Goal: Task Accomplishment & Management: Manage account settings

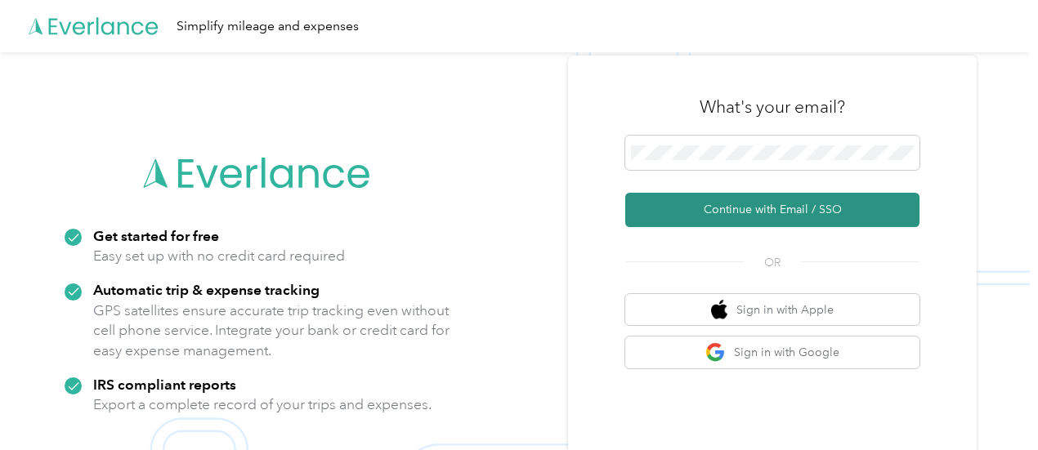
click at [727, 202] on button "Continue with Email / SSO" at bounding box center [772, 210] width 294 height 34
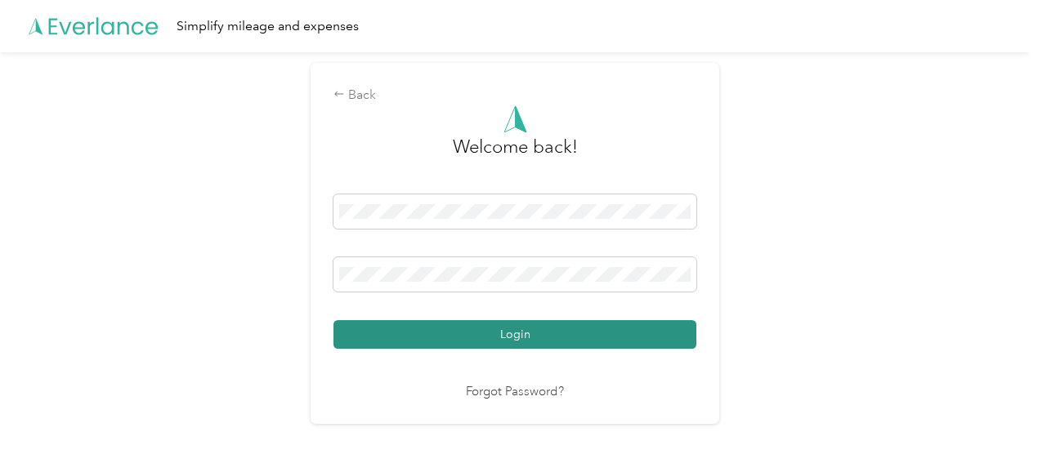
click at [476, 346] on button "Login" at bounding box center [514, 334] width 363 height 29
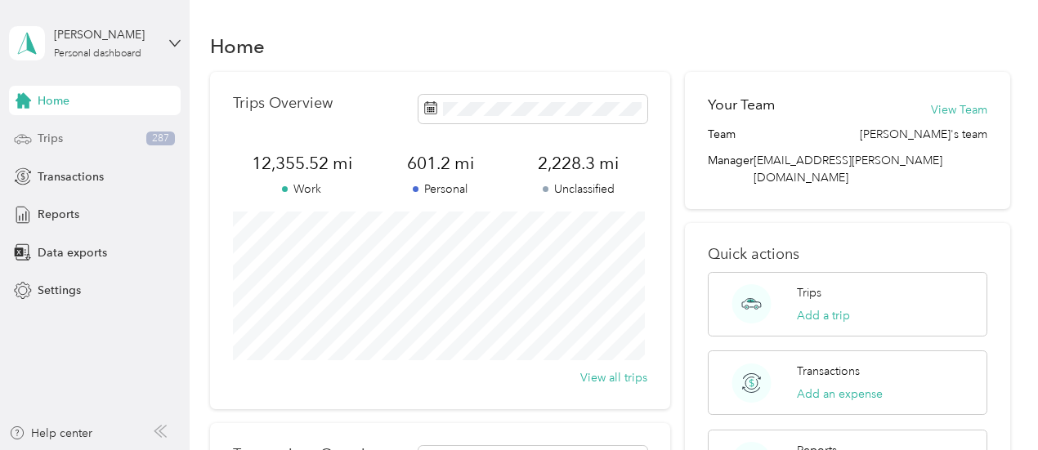
click at [69, 141] on div "Trips 287" at bounding box center [95, 138] width 172 height 29
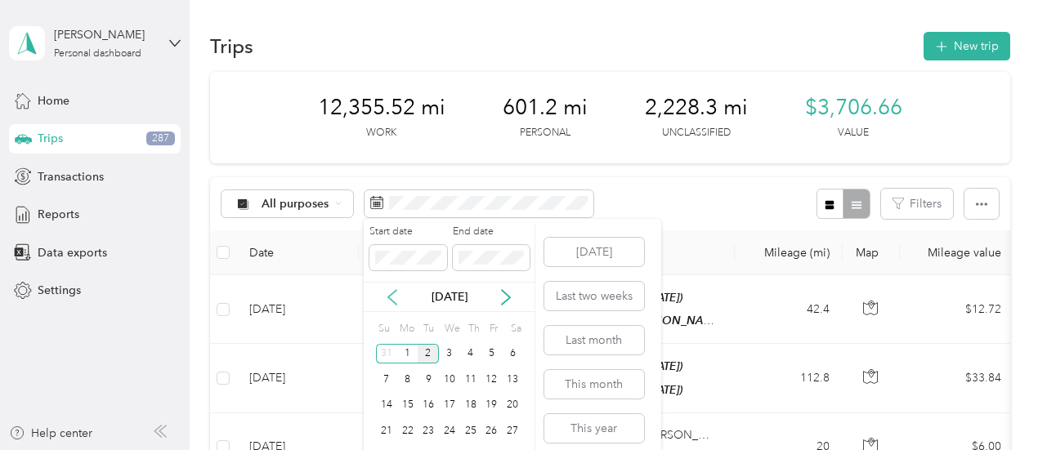
click at [395, 300] on icon at bounding box center [392, 297] width 16 height 16
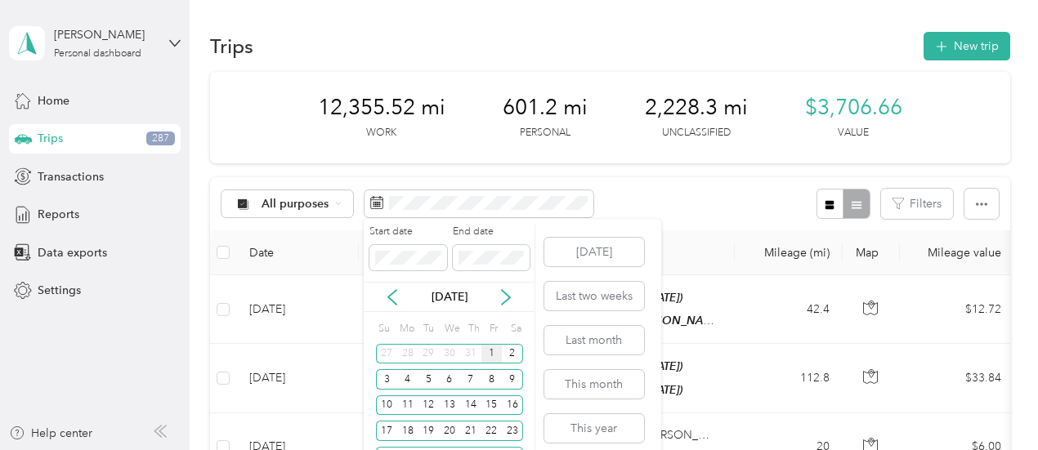
click at [494, 355] on div "1" at bounding box center [491, 354] width 21 height 20
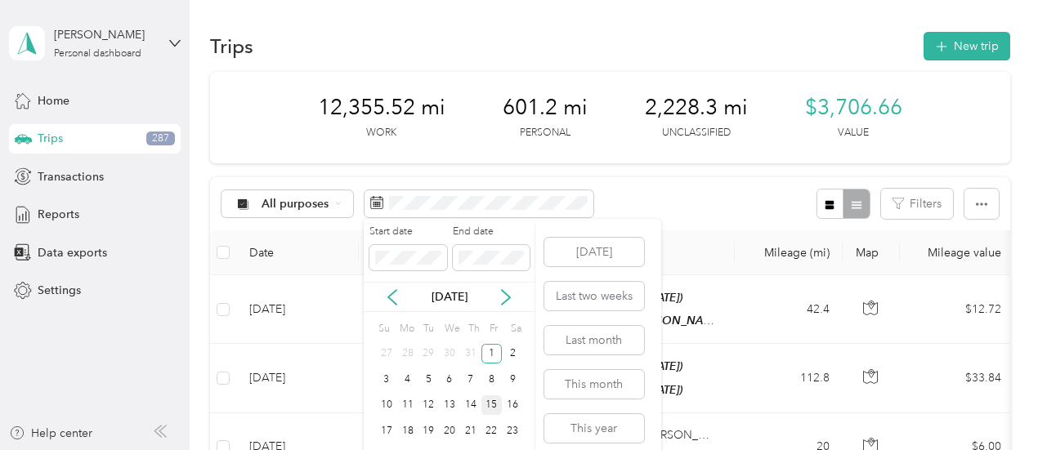
click at [494, 401] on div "15" at bounding box center [491, 405] width 21 height 20
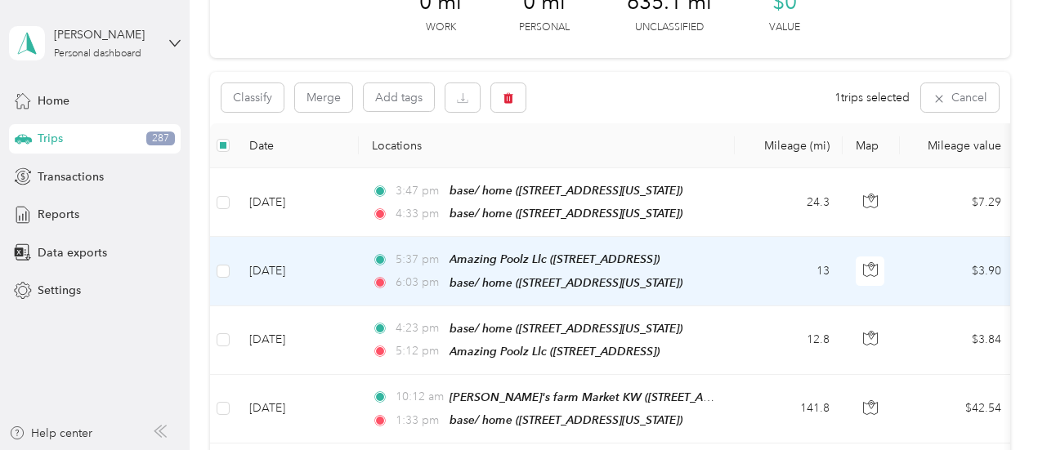
scroll to position [80, 0]
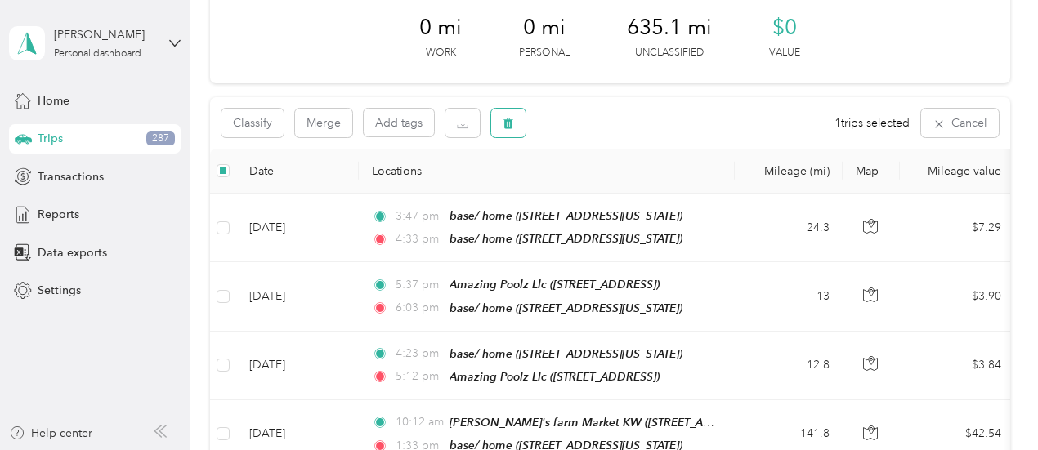
click at [503, 127] on icon "button" at bounding box center [508, 123] width 11 height 11
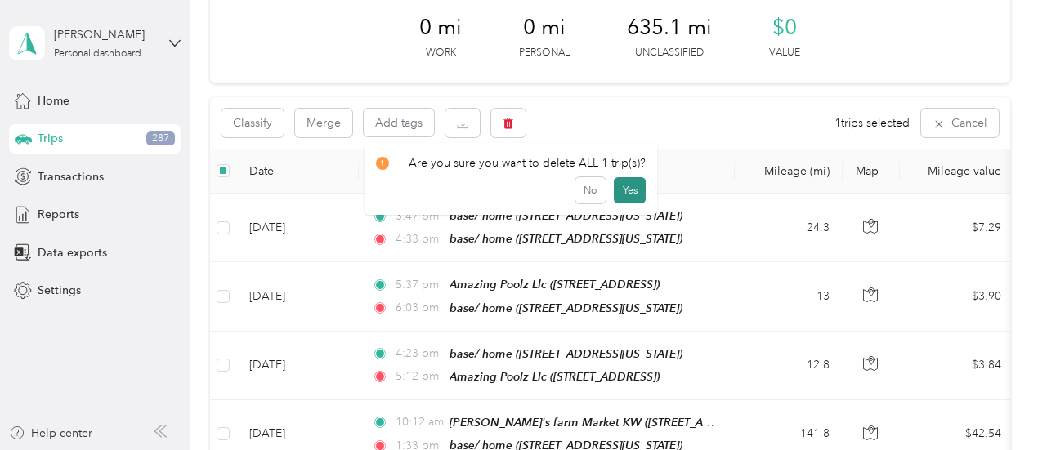
click at [620, 185] on button "Yes" at bounding box center [630, 190] width 32 height 26
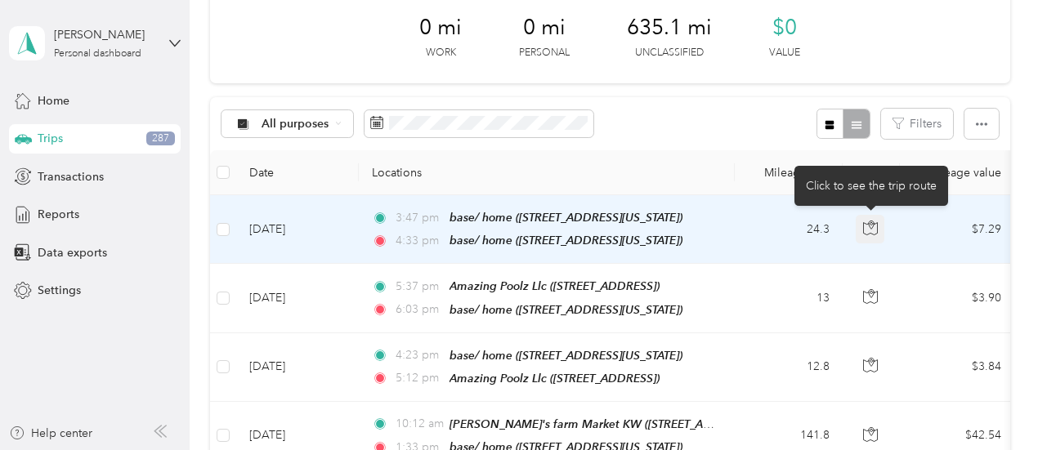
click at [871, 225] on icon "button" at bounding box center [870, 228] width 15 height 15
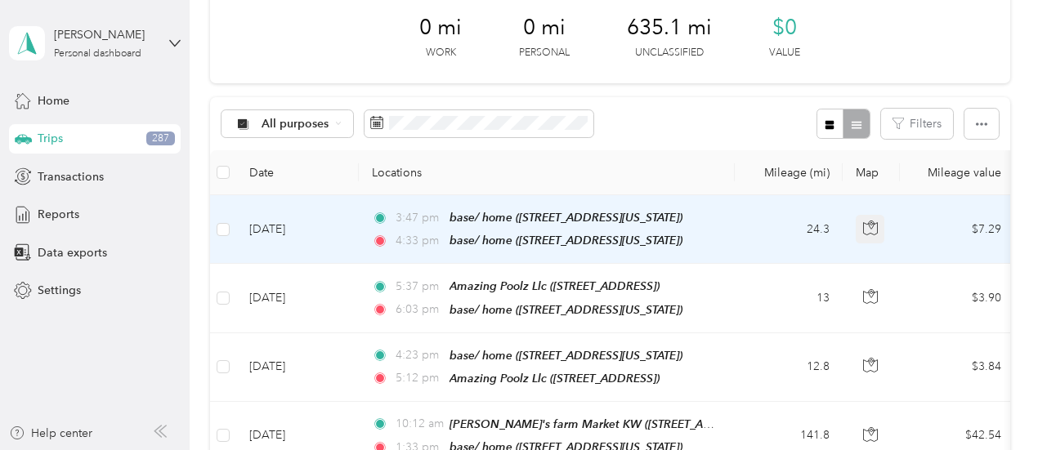
click at [873, 223] on icon "button" at bounding box center [870, 228] width 15 height 15
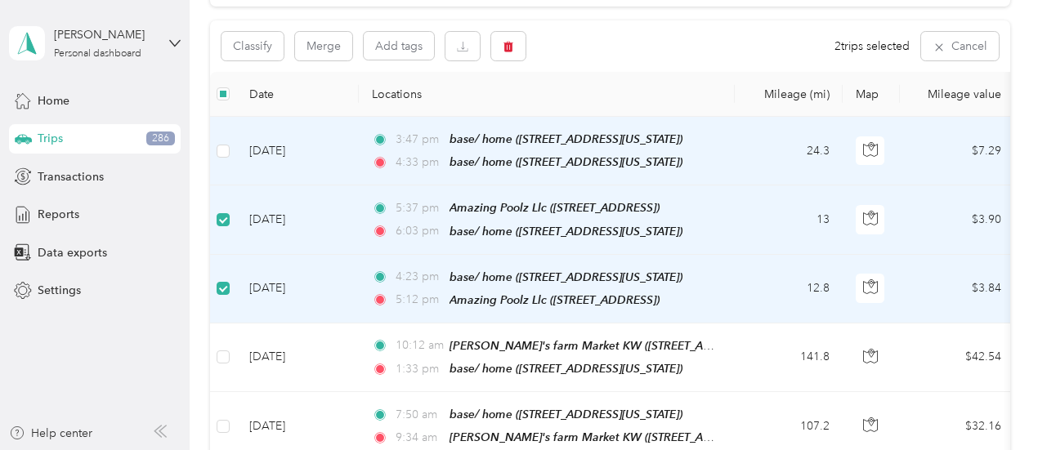
scroll to position [0, 0]
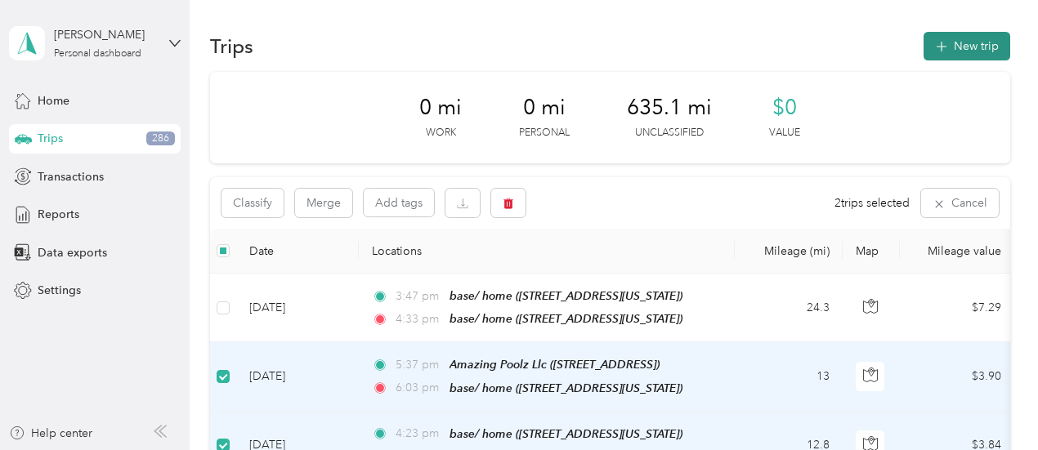
click at [944, 47] on icon "button" at bounding box center [941, 47] width 19 height 19
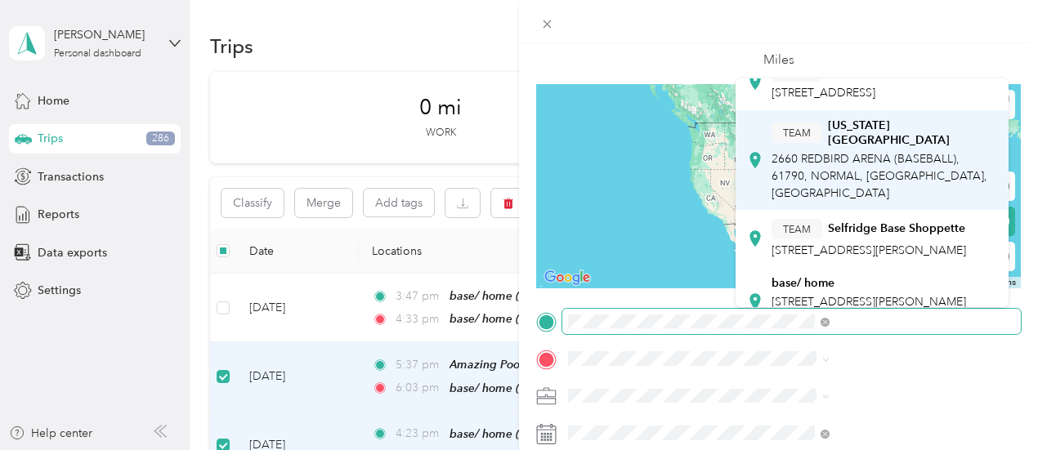
scroll to position [163, 0]
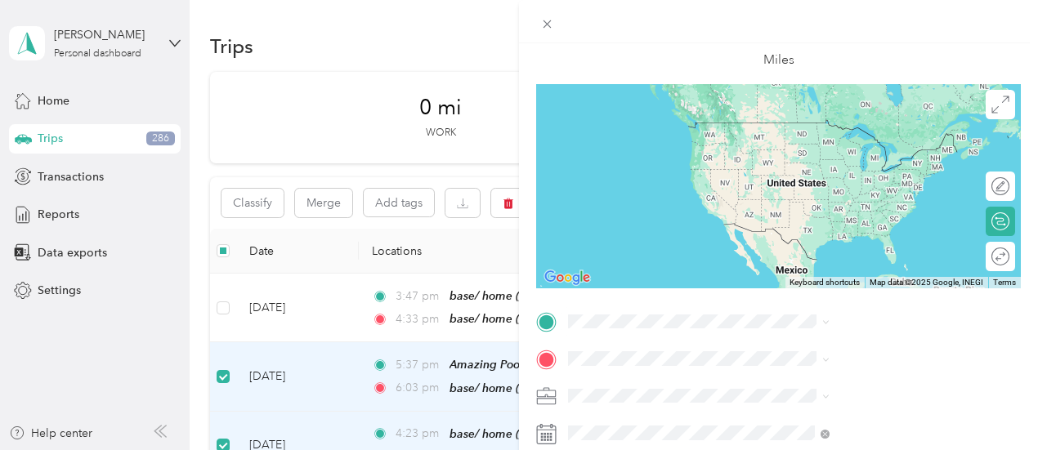
click at [789, 275] on span "[STREET_ADDRESS][PERSON_NAME][US_STATE]" at bounding box center [868, 262] width 194 height 31
